Goal: Task Accomplishment & Management: Use online tool/utility

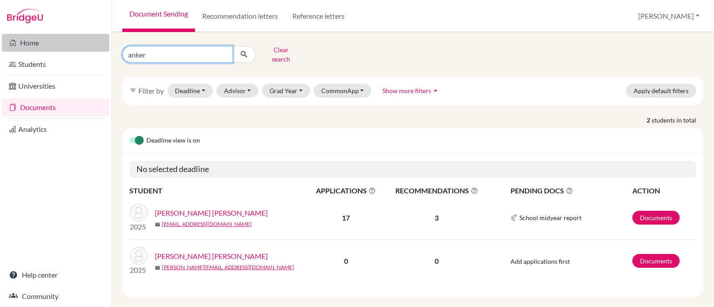
drag, startPoint x: 162, startPoint y: 52, endPoint x: 64, endPoint y: 47, distance: 97.8
click at [65, 48] on div "Home Students Universities Documents Analytics Help center Community Document S…" at bounding box center [357, 153] width 714 height 307
type input "[PERSON_NAME]"
click button "submit" at bounding box center [244, 54] width 24 height 17
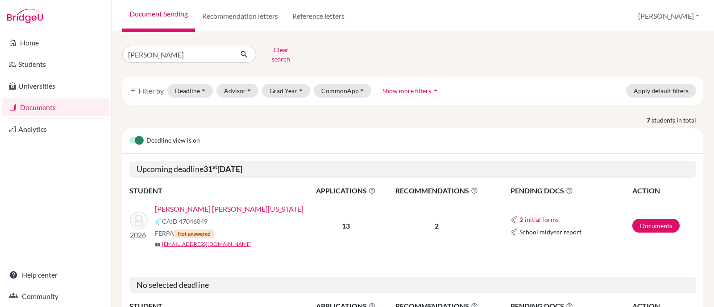
click at [216, 204] on link "[PERSON_NAME] [PERSON_NAME][US_STATE]" at bounding box center [229, 209] width 149 height 11
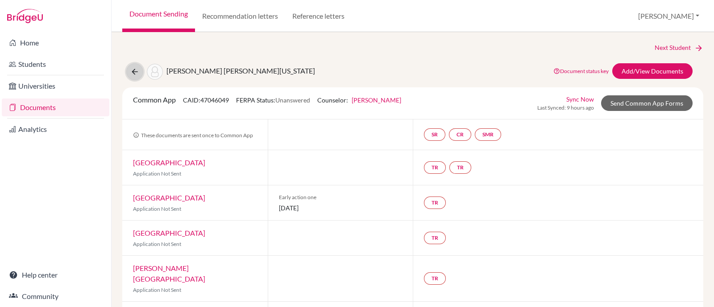
click at [129, 75] on button at bounding box center [134, 71] width 17 height 17
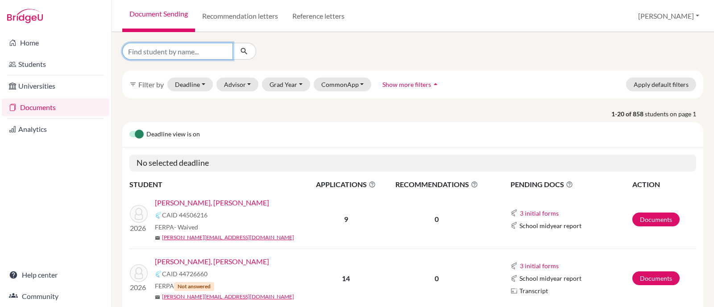
click at [230, 53] on input "Find student by name..." at bounding box center [177, 51] width 111 height 17
type input "[PERSON_NAME]"
click button "submit" at bounding box center [244, 51] width 24 height 17
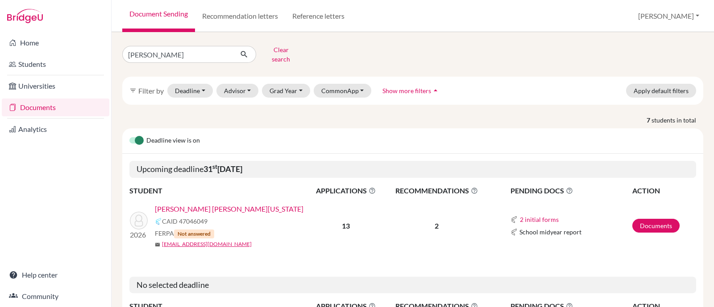
click at [165, 204] on link "[PERSON_NAME] [PERSON_NAME][US_STATE]" at bounding box center [229, 209] width 149 height 11
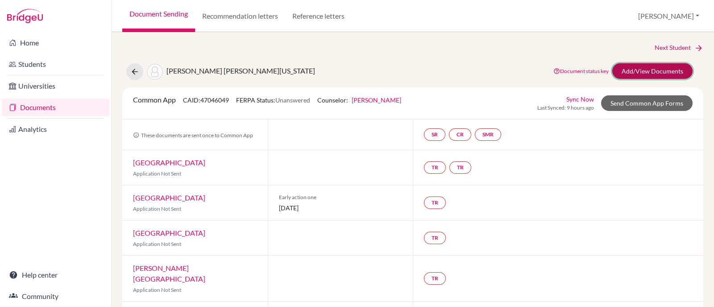
click at [616, 68] on link "Add/View Documents" at bounding box center [652, 71] width 80 height 16
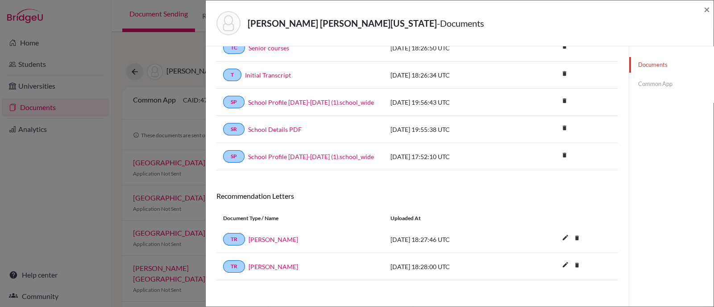
scroll to position [59, 0]
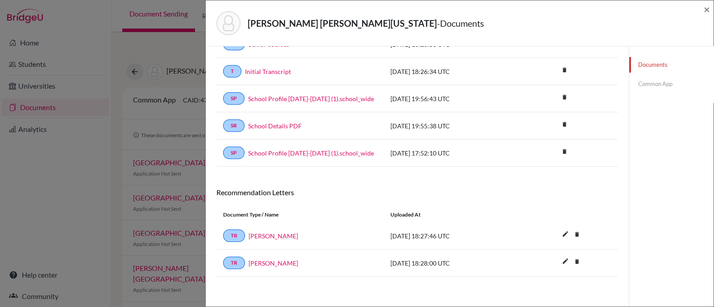
click at [158, 53] on div "Paredes Espinosa, Maria Virginia - Documents × Documents note_add Add Document …" at bounding box center [357, 153] width 714 height 307
click at [708, 7] on span "×" at bounding box center [707, 9] width 6 height 13
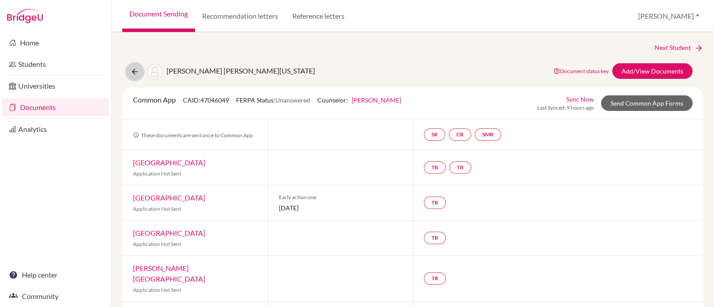
click at [131, 68] on icon at bounding box center [134, 71] width 9 height 9
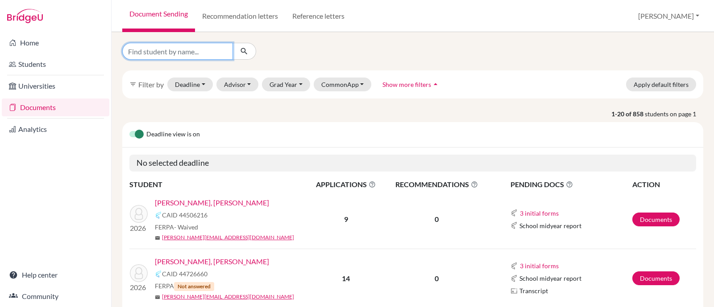
click at [177, 49] on input "Find student by name..." at bounding box center [177, 51] width 111 height 17
type input "[PERSON_NAME]"
click button "submit" at bounding box center [244, 51] width 24 height 17
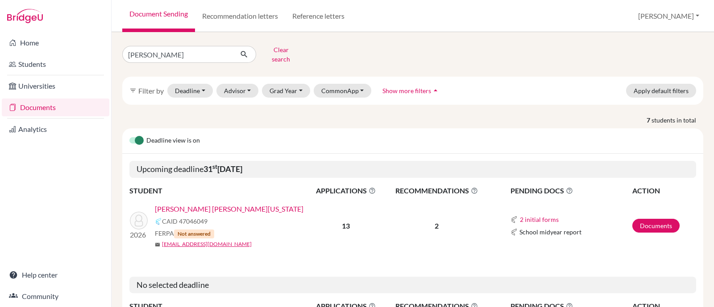
drag, startPoint x: 519, startPoint y: 12, endPoint x: 518, endPoint y: 2, distance: 9.5
click at [519, 12] on div "Document Sending Recommendation letters Reference letters [PERSON_NAME] Profile…" at bounding box center [413, 16] width 602 height 32
